Goal: Check status: Check status

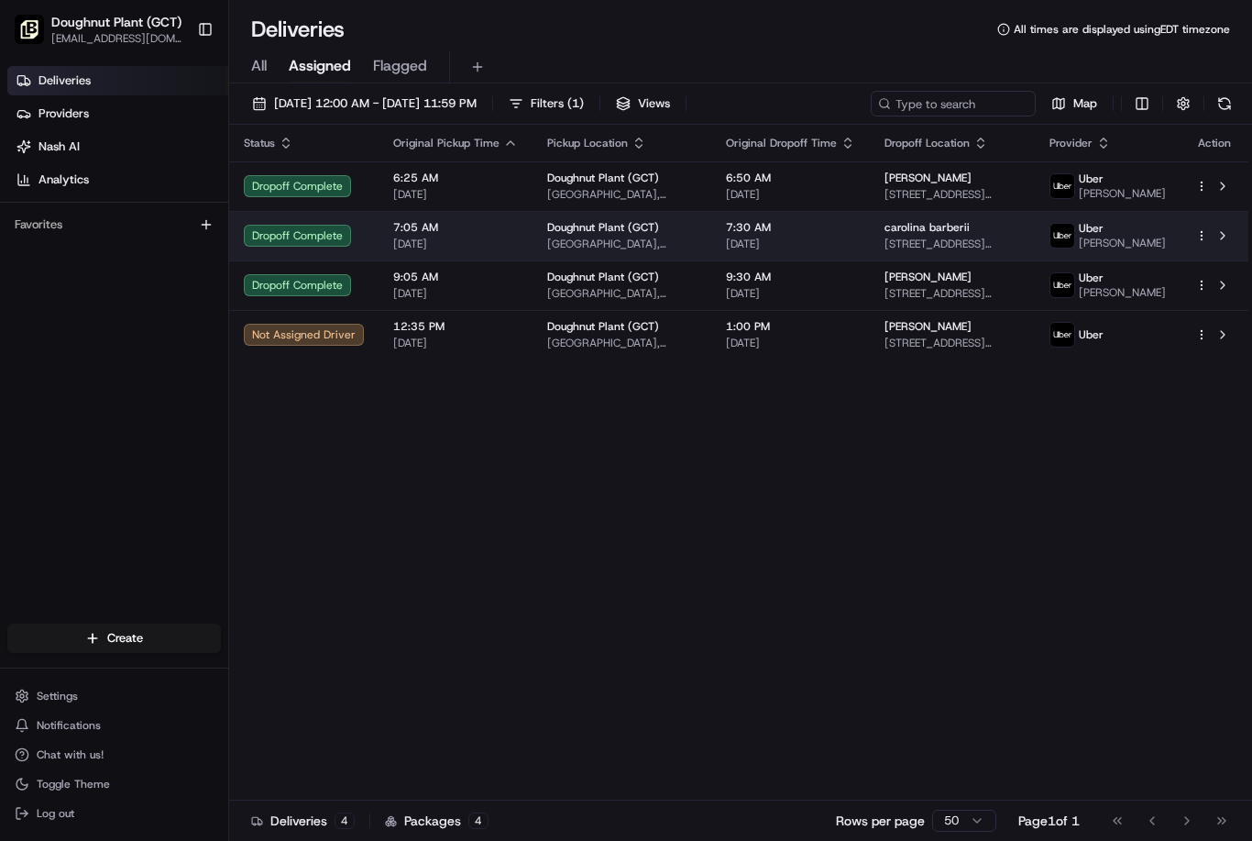
click at [1204, 225] on td at bounding box center [1215, 235] width 68 height 49
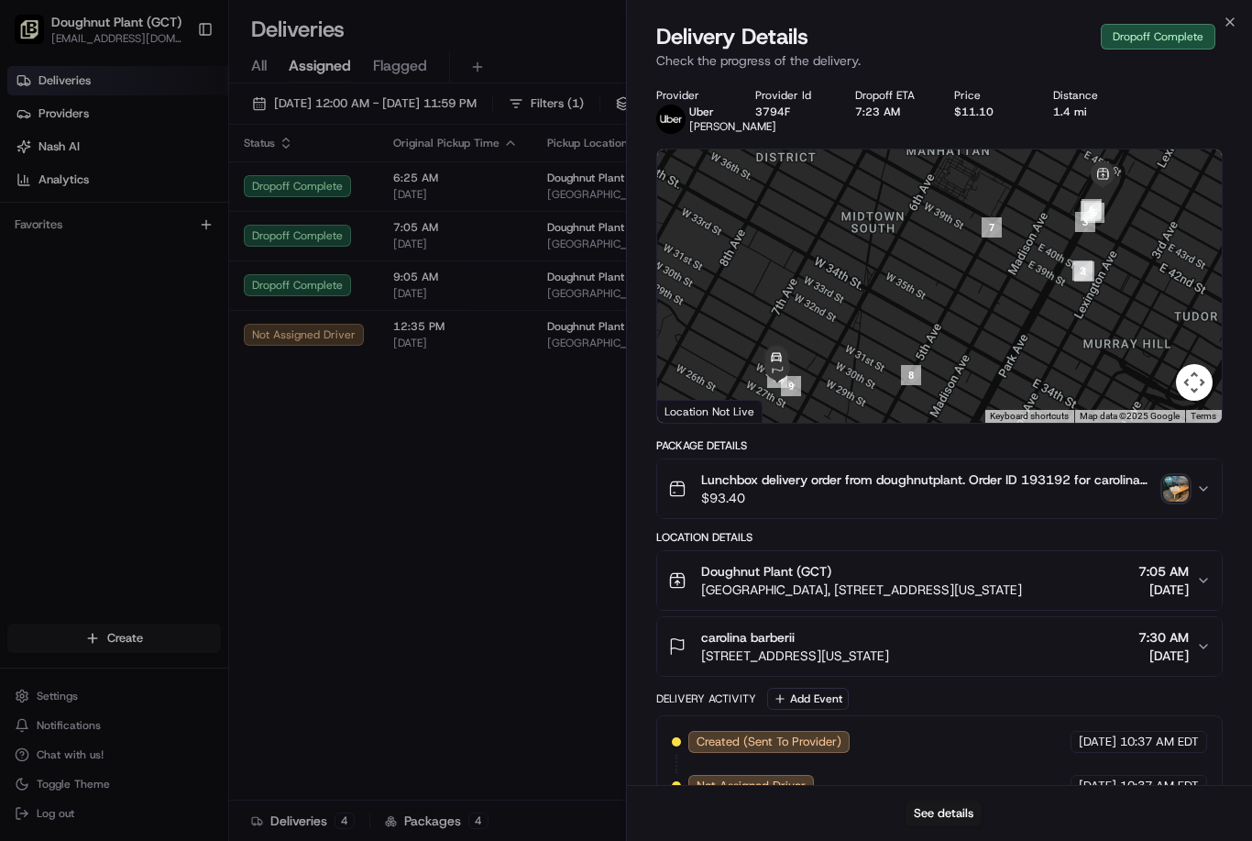
click at [1140, 507] on span "$93.40" at bounding box center [928, 498] width 455 height 18
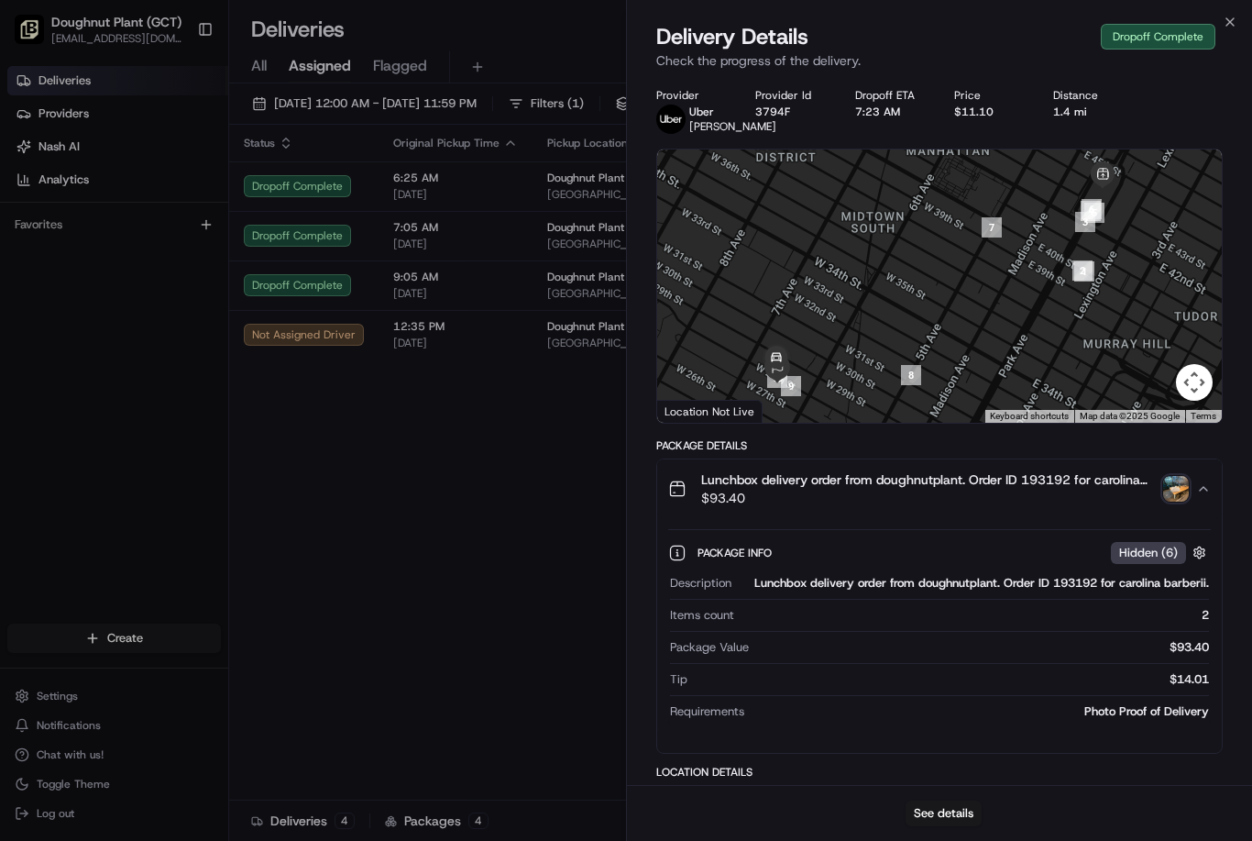
click at [1166, 501] on img "button" at bounding box center [1176, 489] width 26 height 26
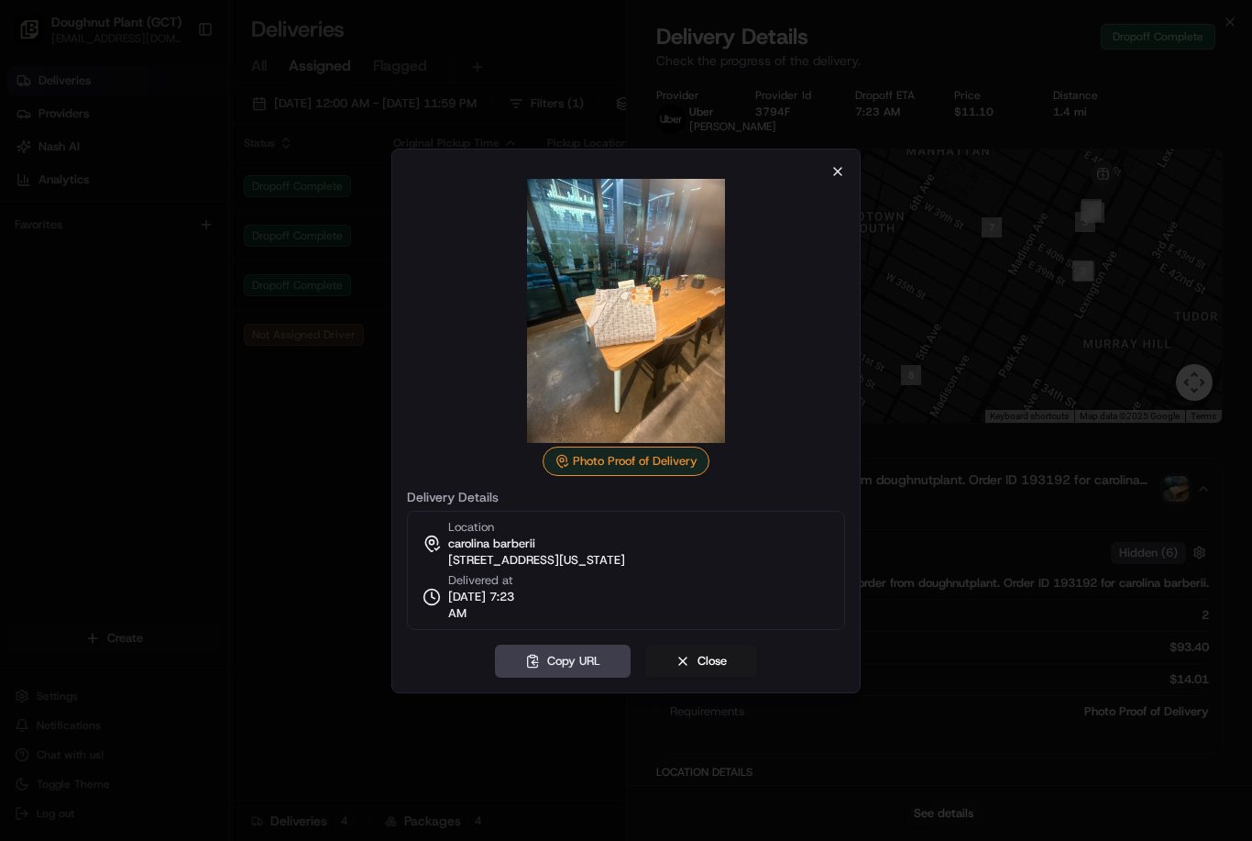
click at [836, 178] on icon "button" at bounding box center [837, 171] width 15 height 15
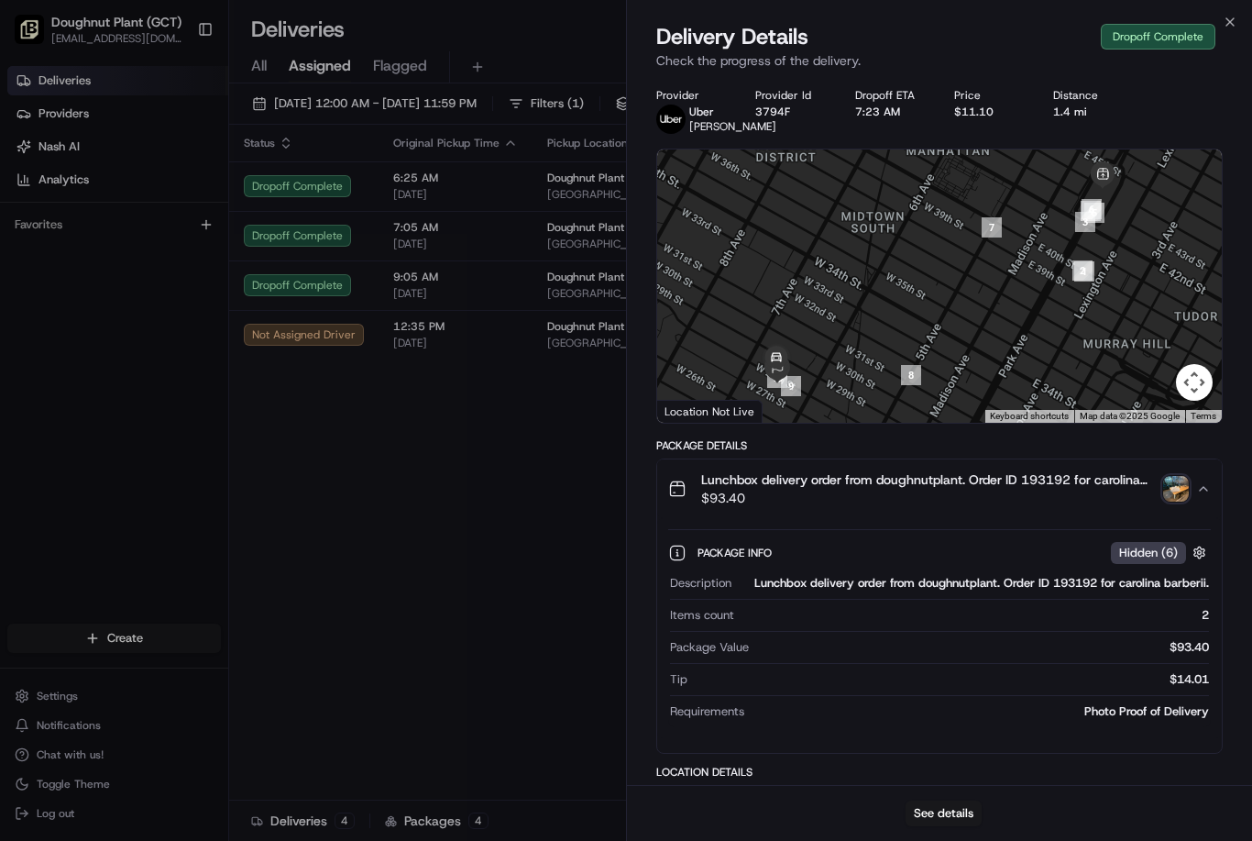
click at [1225, 11] on div "Close Delivery Details Dropoff Complete Check the progress of the delivery. Pro…" at bounding box center [939, 420] width 626 height 841
click at [1226, 20] on icon "button" at bounding box center [1230, 22] width 15 height 15
